Goal: Navigation & Orientation: Locate item on page

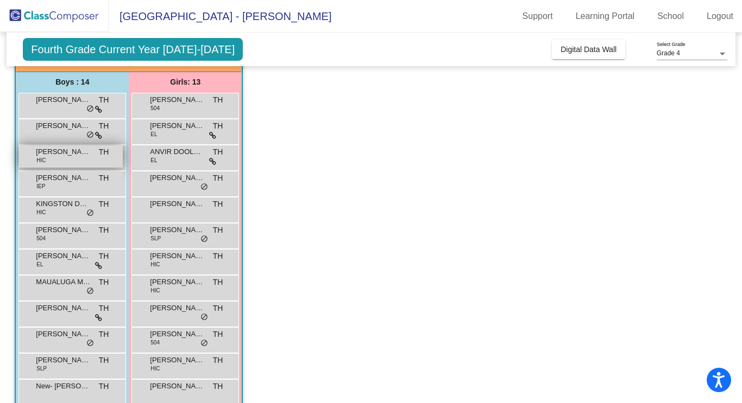
scroll to position [80, 0]
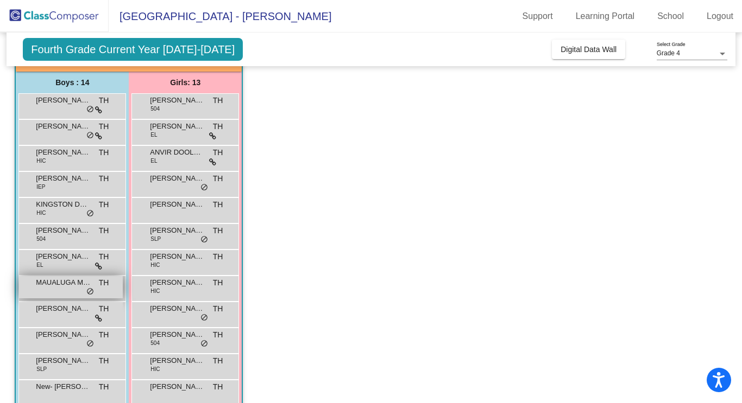
click at [60, 277] on div "MAUALUGA MALU TH lock do_not_disturb_alt" at bounding box center [71, 287] width 104 height 22
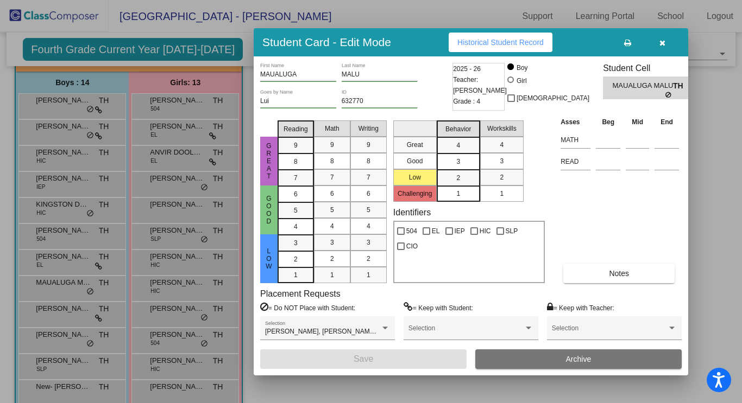
click at [663, 45] on icon "button" at bounding box center [662, 43] width 6 height 8
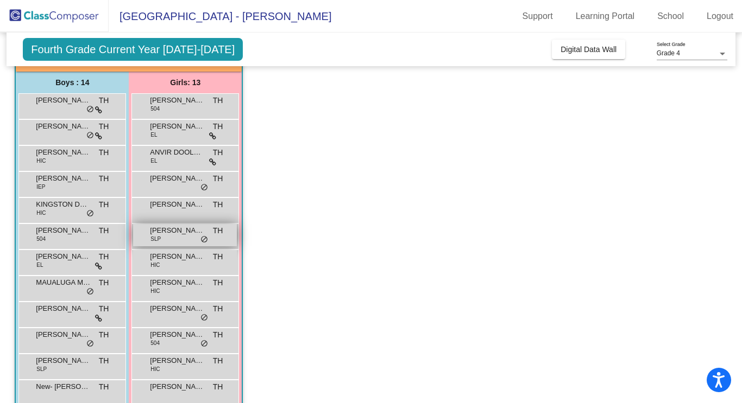
click at [190, 229] on span "[PERSON_NAME]" at bounding box center [177, 230] width 54 height 11
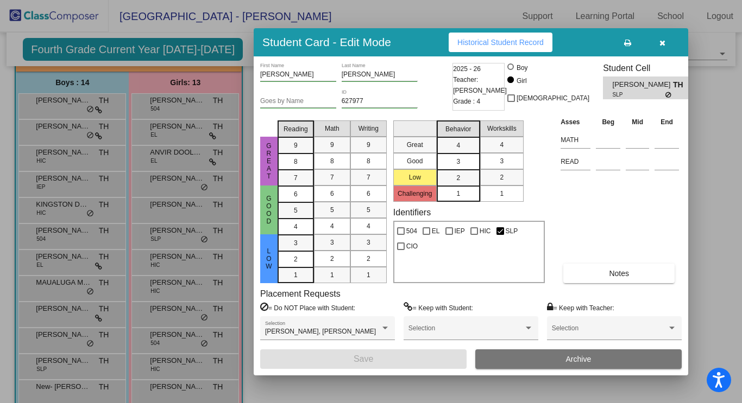
click at [661, 40] on icon "button" at bounding box center [662, 43] width 6 height 8
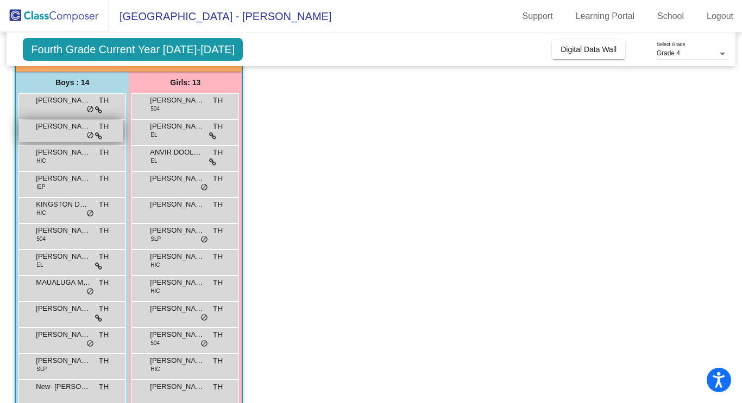
click at [60, 139] on div "[PERSON_NAME] TH lock do_not_disturb_alt" at bounding box center [71, 131] width 104 height 22
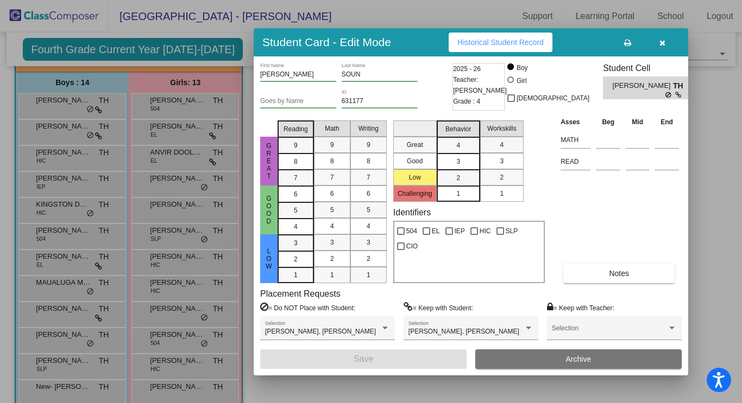
click at [663, 43] on icon "button" at bounding box center [662, 43] width 6 height 8
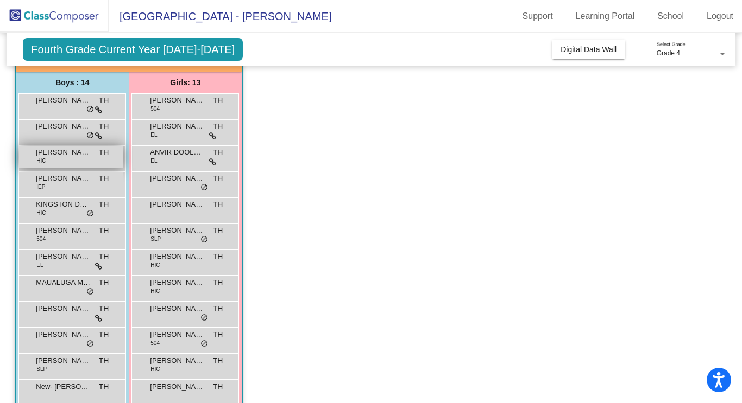
click at [48, 161] on div "[PERSON_NAME] HIC TH lock do_not_disturb_alt" at bounding box center [71, 157] width 104 height 22
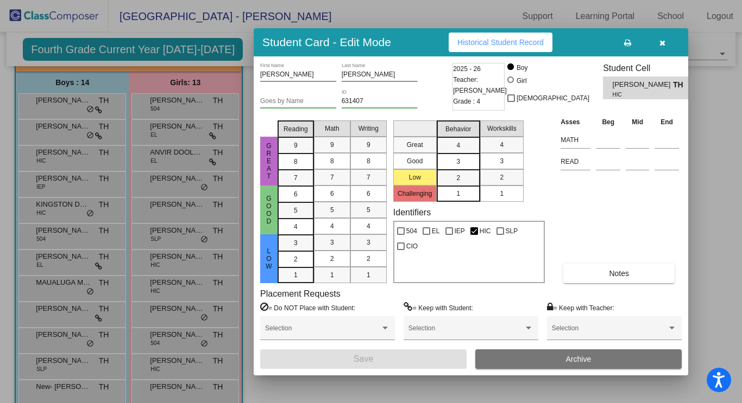
click at [660, 43] on icon "button" at bounding box center [662, 43] width 6 height 8
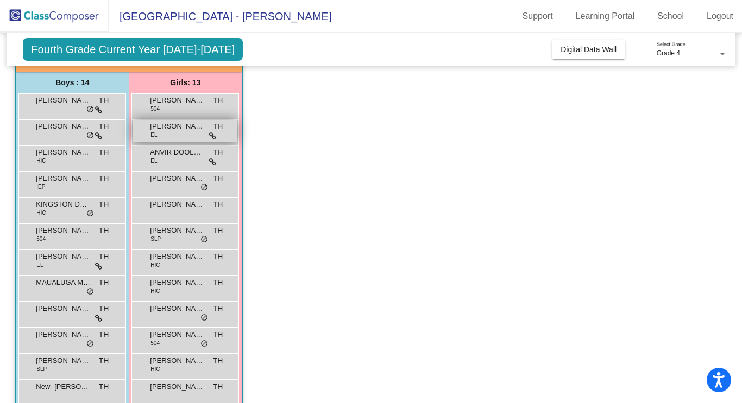
click at [172, 130] on span "[PERSON_NAME]" at bounding box center [177, 126] width 54 height 11
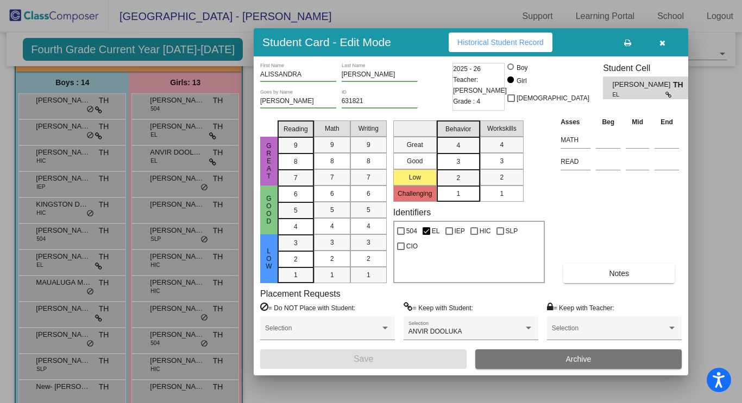
click at [663, 41] on icon "button" at bounding box center [662, 43] width 6 height 8
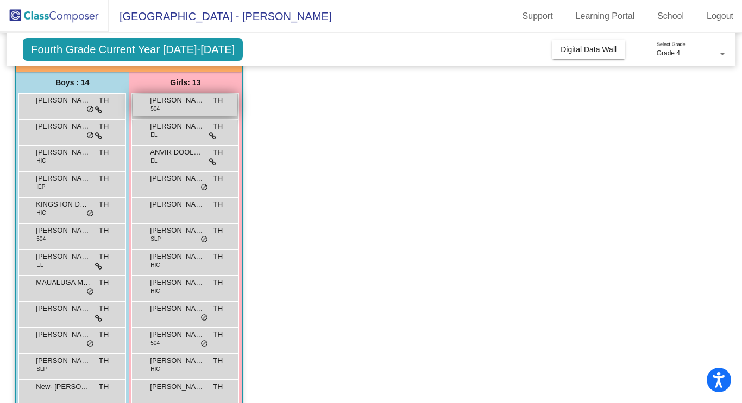
click at [174, 101] on span "[PERSON_NAME]" at bounding box center [177, 100] width 54 height 11
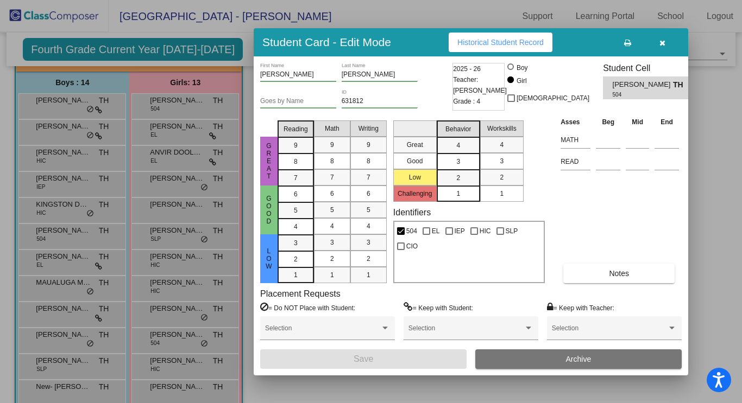
click at [660, 43] on icon "button" at bounding box center [662, 43] width 6 height 8
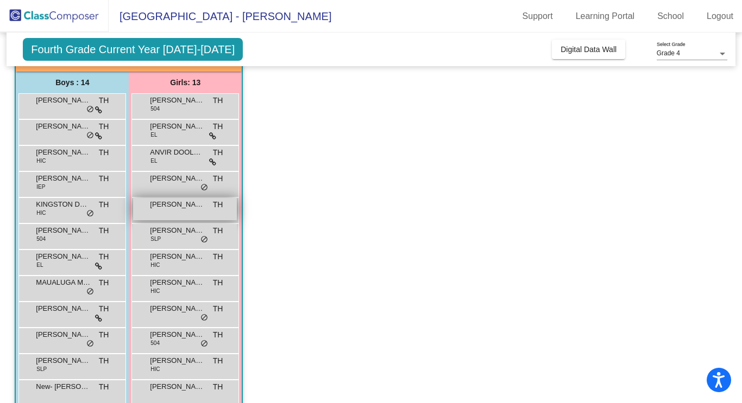
click at [162, 209] on span "[PERSON_NAME]" at bounding box center [177, 204] width 54 height 11
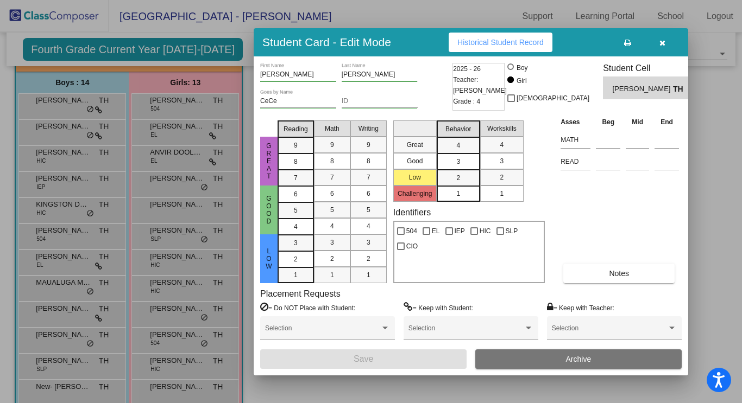
click at [663, 40] on icon "button" at bounding box center [662, 43] width 6 height 8
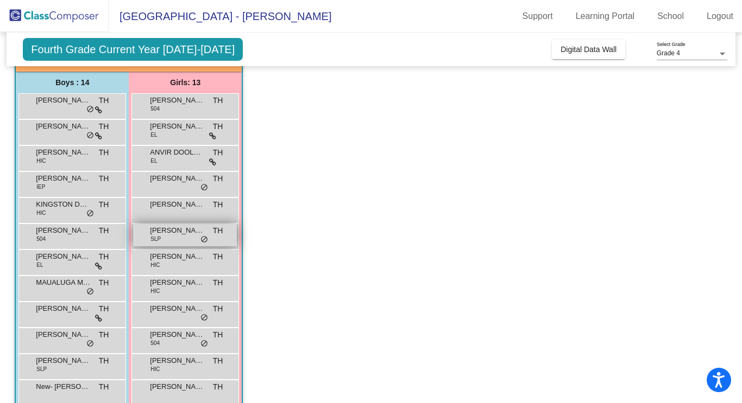
click at [165, 242] on div "[PERSON_NAME] SLP TH lock do_not_disturb_alt" at bounding box center [185, 235] width 104 height 22
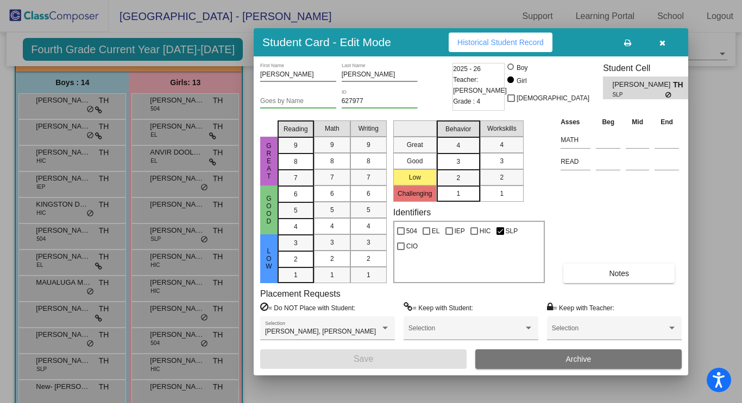
click at [662, 44] on icon "button" at bounding box center [662, 43] width 6 height 8
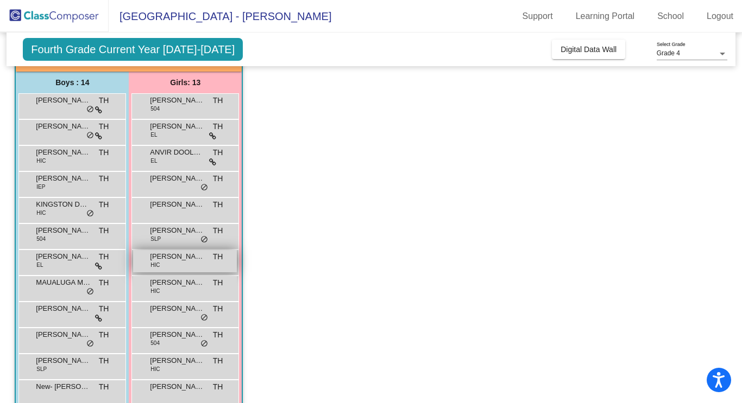
click at [165, 266] on div "[PERSON_NAME] HIC TH lock do_not_disturb_alt" at bounding box center [185, 261] width 104 height 22
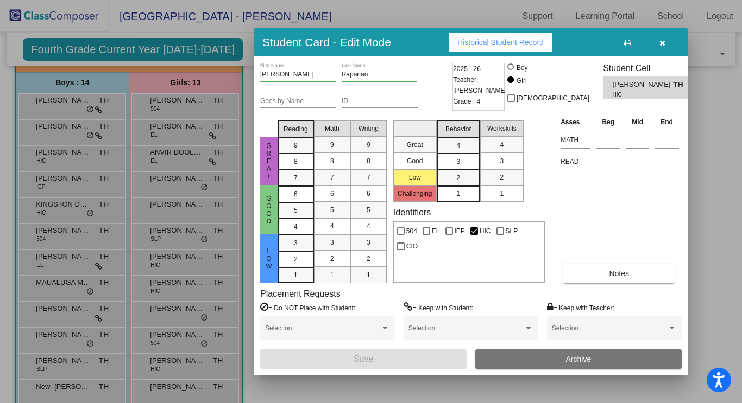
click at [661, 43] on icon "button" at bounding box center [662, 43] width 6 height 8
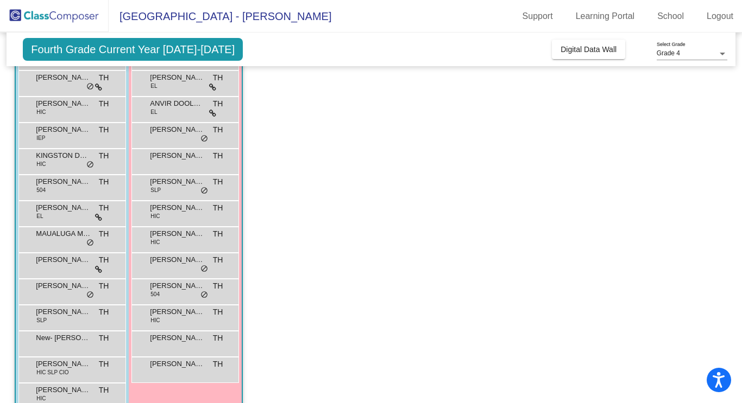
scroll to position [153, 0]
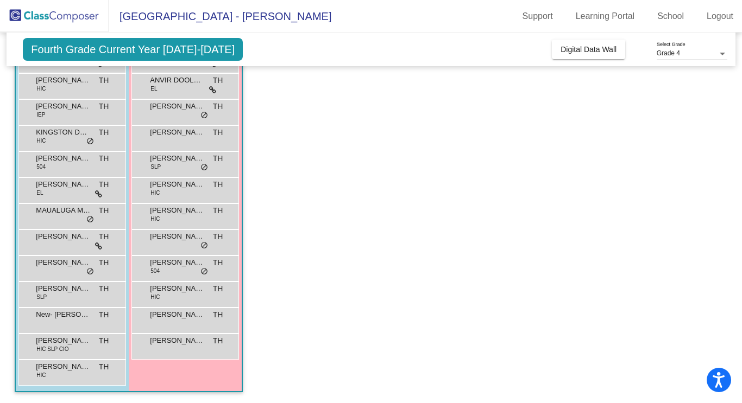
click at [171, 334] on div "[PERSON_NAME] TH lock do_not_disturb_alt" at bounding box center [185, 347] width 108 height 26
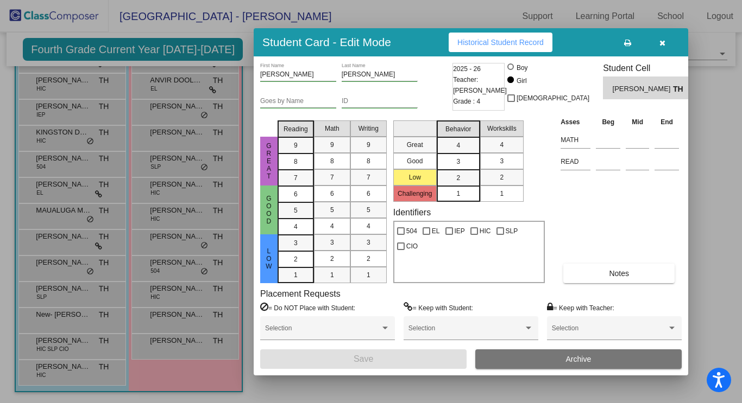
click at [659, 41] on icon "button" at bounding box center [662, 43] width 6 height 8
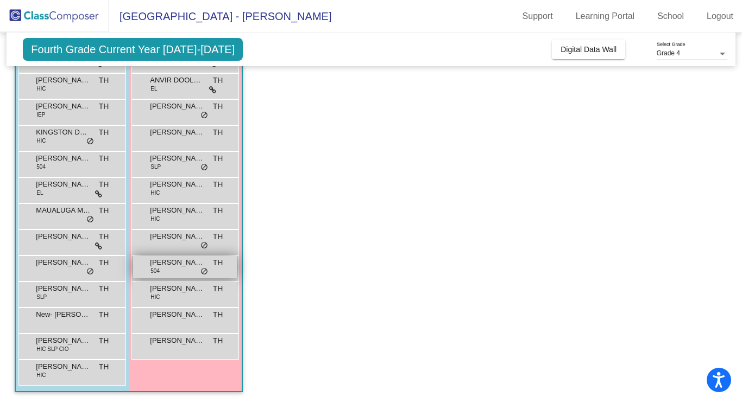
click at [179, 274] on div "[PERSON_NAME] 504 TH lock do_not_disturb_alt" at bounding box center [185, 267] width 104 height 22
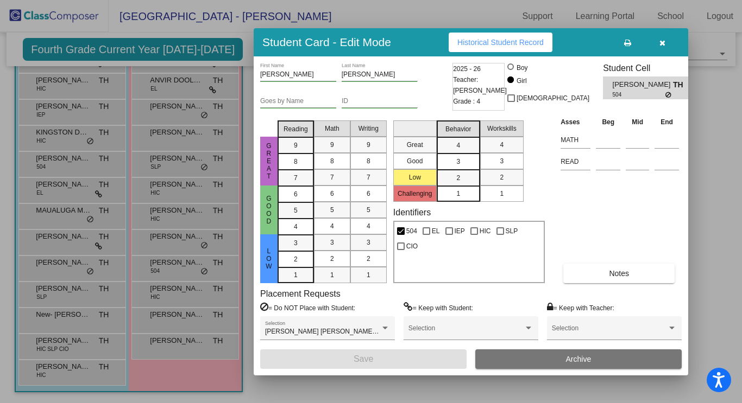
click at [663, 43] on icon "button" at bounding box center [662, 43] width 6 height 8
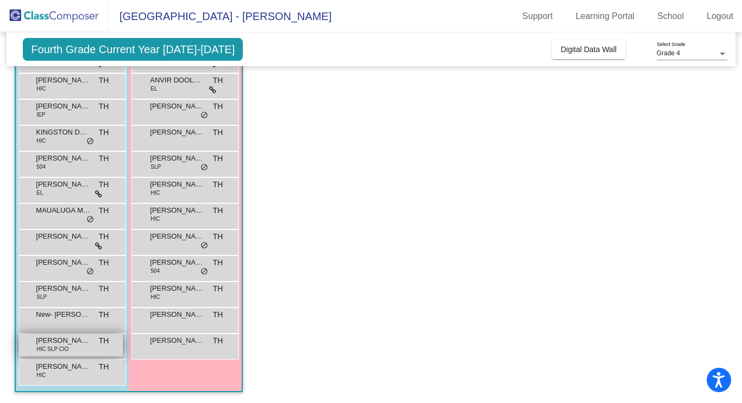
click at [59, 343] on span "[PERSON_NAME] [PERSON_NAME]" at bounding box center [63, 341] width 54 height 11
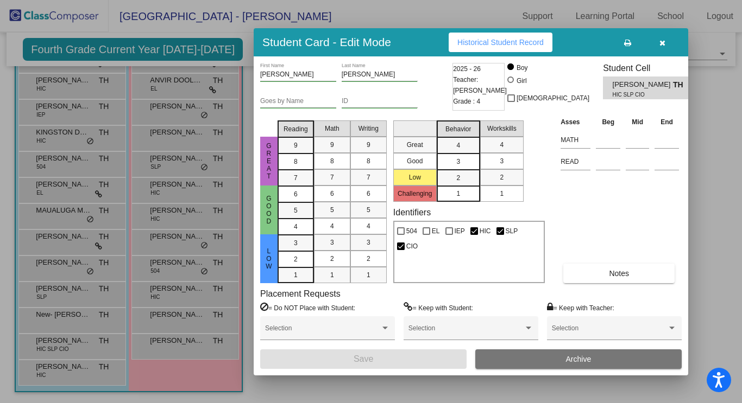
click at [660, 41] on icon "button" at bounding box center [662, 43] width 6 height 8
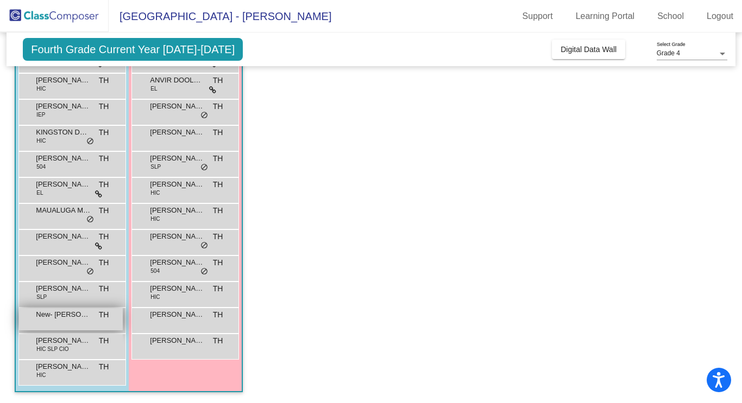
click at [65, 321] on div "New- [PERSON_NAME] TH lock do_not_disturb_alt" at bounding box center [71, 319] width 104 height 22
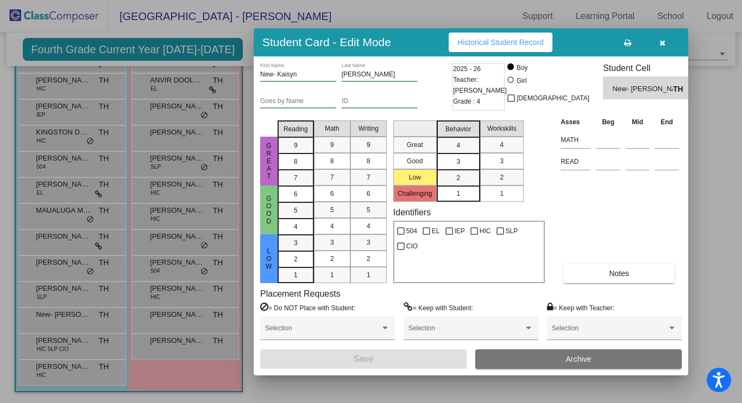
click at [661, 41] on icon "button" at bounding box center [662, 43] width 6 height 8
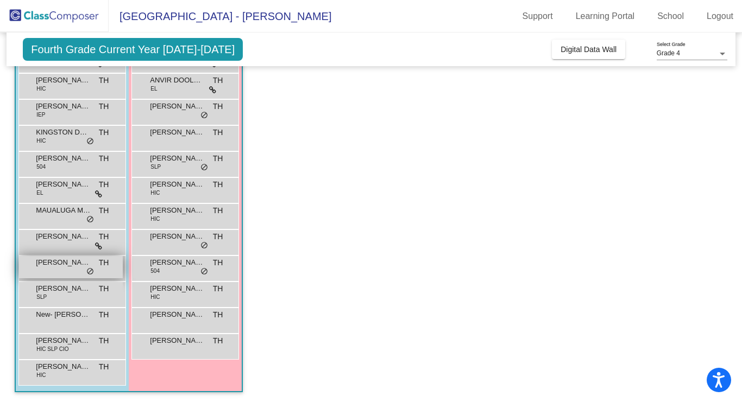
click at [70, 262] on span "[PERSON_NAME]" at bounding box center [63, 262] width 54 height 11
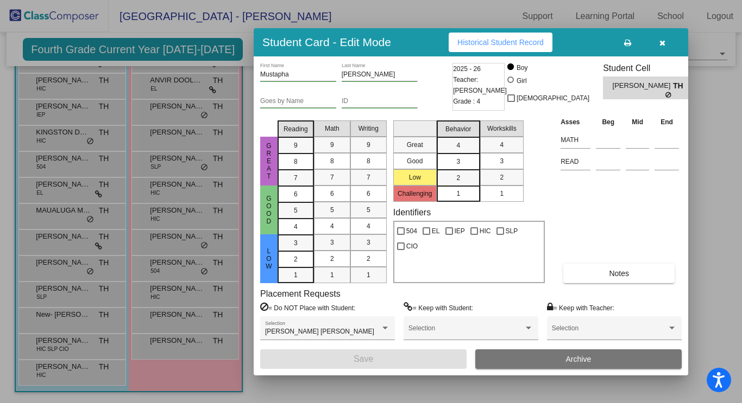
click at [663, 41] on icon "button" at bounding box center [662, 43] width 6 height 8
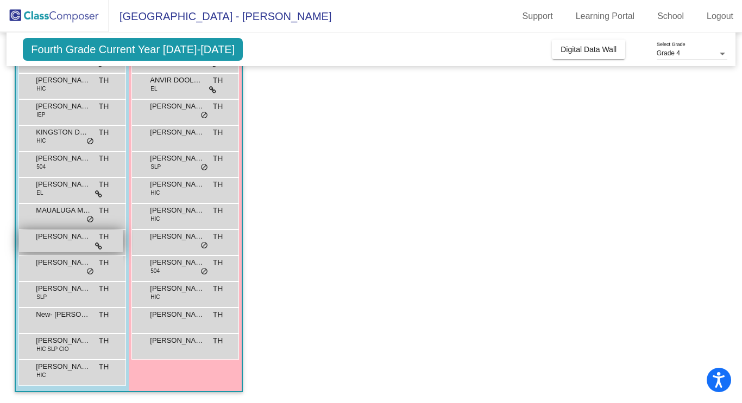
click at [71, 238] on span "[PERSON_NAME]" at bounding box center [63, 236] width 54 height 11
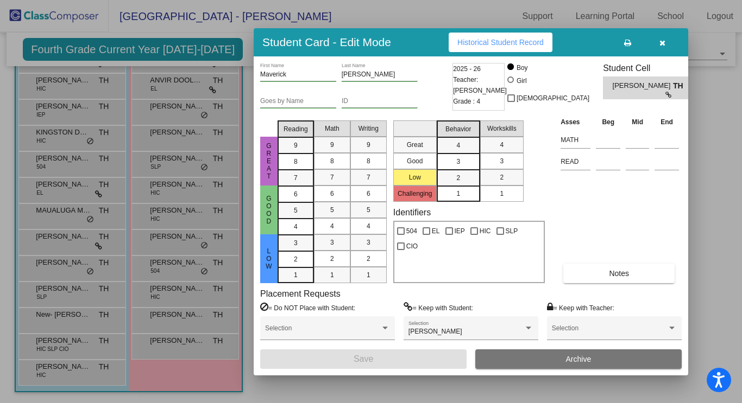
click at [661, 41] on icon "button" at bounding box center [662, 43] width 6 height 8
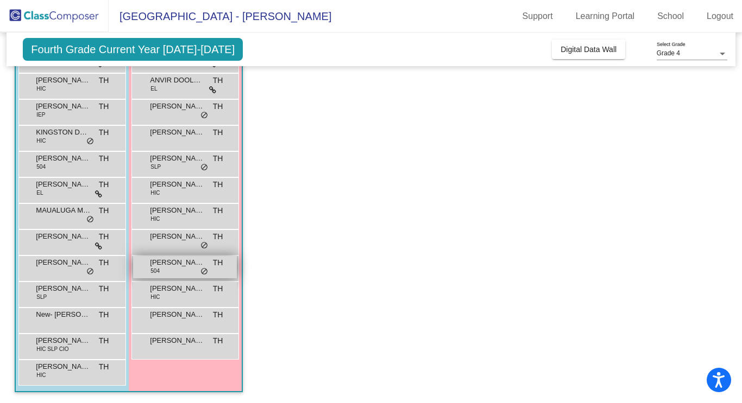
click at [169, 269] on div "[PERSON_NAME] 504 TH lock do_not_disturb_alt" at bounding box center [185, 267] width 104 height 22
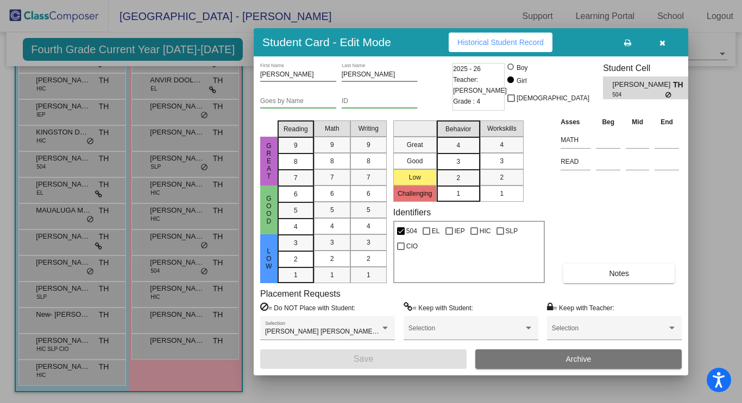
click at [670, 42] on button "button" at bounding box center [662, 43] width 35 height 20
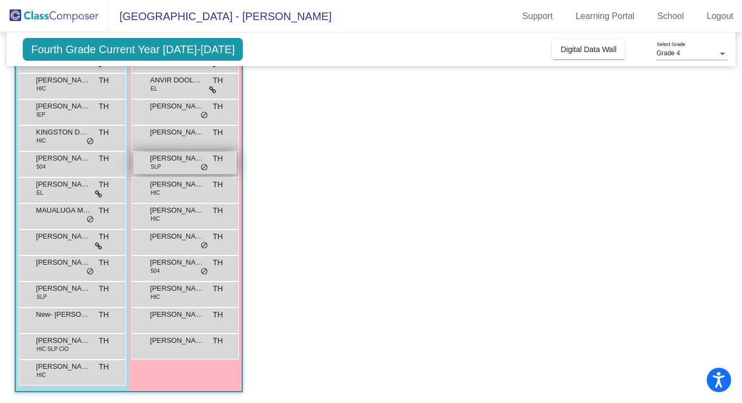
click at [175, 164] on div "[PERSON_NAME] SLP TH lock do_not_disturb_alt" at bounding box center [185, 163] width 104 height 22
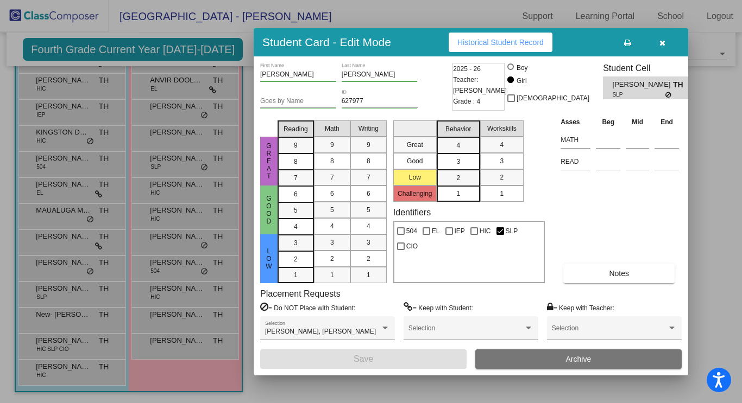
click at [662, 43] on icon "button" at bounding box center [662, 43] width 6 height 8
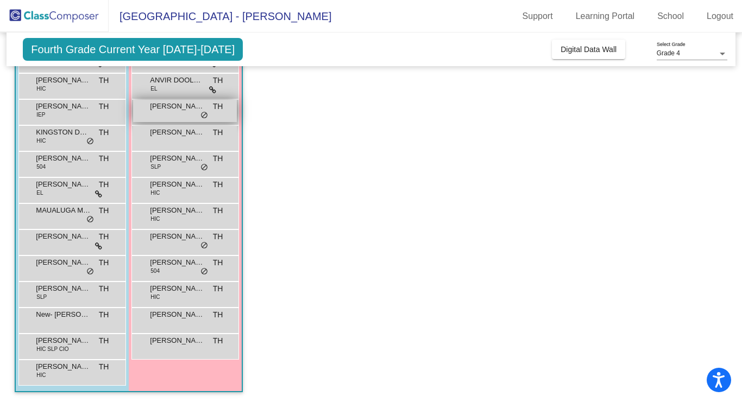
click at [171, 110] on span "[PERSON_NAME]" at bounding box center [177, 106] width 54 height 11
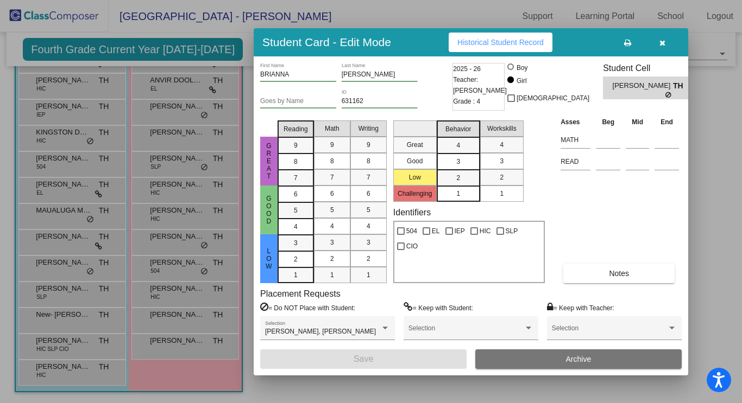
click at [663, 42] on icon "button" at bounding box center [662, 43] width 6 height 8
